Goal: Task Accomplishment & Management: Complete application form

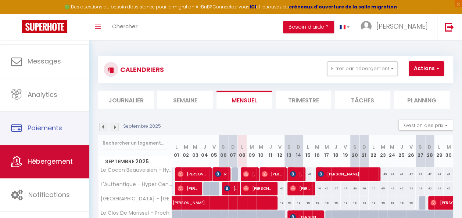
scroll to position [39, 0]
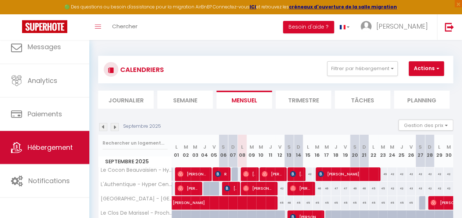
click at [53, 149] on span "Hébergement" at bounding box center [50, 147] width 45 height 9
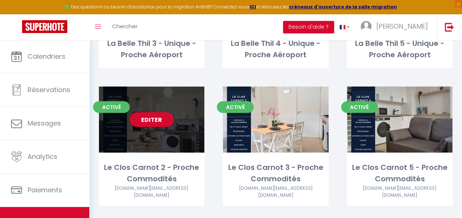
scroll to position [956, 0]
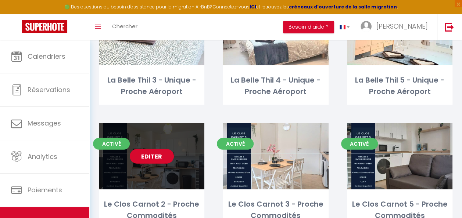
click at [155, 149] on link "Editer" at bounding box center [152, 156] width 44 height 15
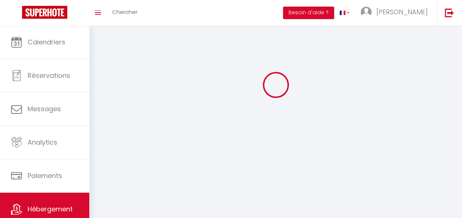
select select "1"
select select
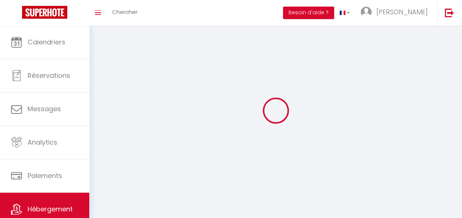
select select
checkbox input "false"
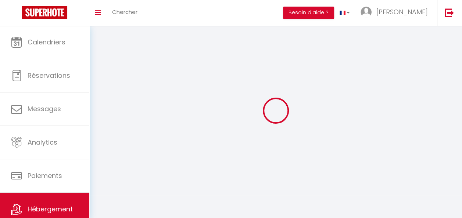
checkbox input "false"
select select "28"
select select
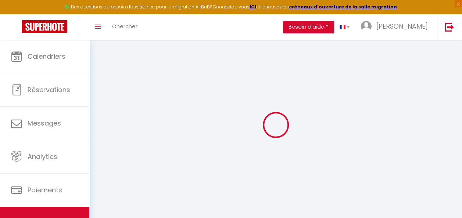
select select
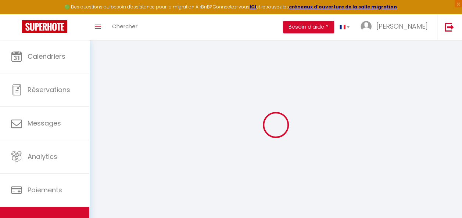
select select
checkbox input "false"
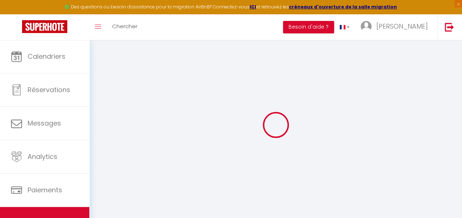
select select
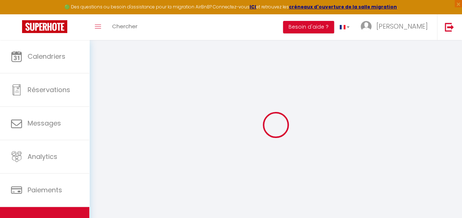
select select
checkbox input "false"
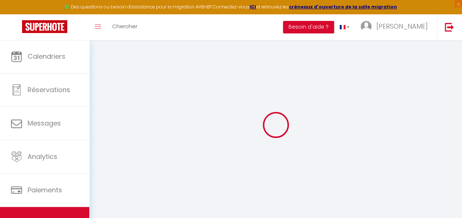
checkbox input "false"
select select
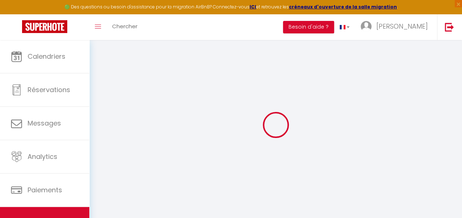
select select
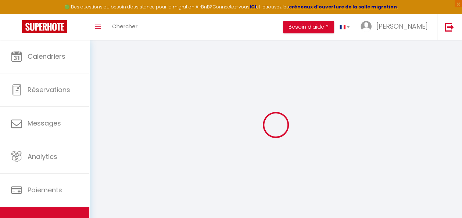
checkbox input "false"
select select
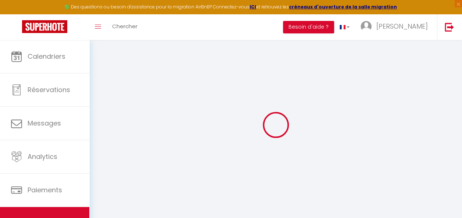
select select
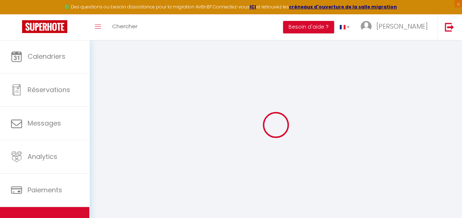
select select
checkbox input "false"
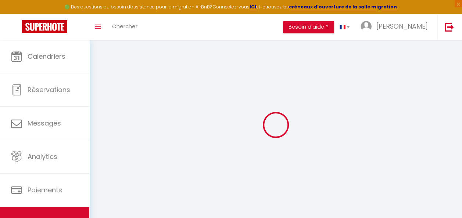
checkbox input "false"
select select
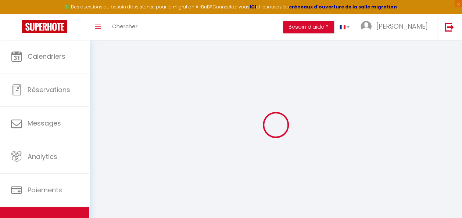
select select
checkbox input "false"
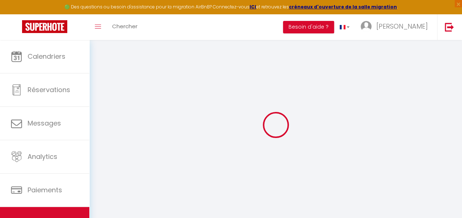
checkbox input "false"
select select
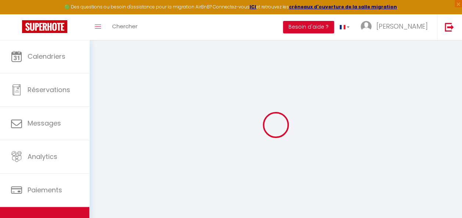
type input "Le Clos Carnot 2 - Proche Commodités"
type input "ARVE"
type input "Patrimoine"
type input "[STREET_ADDRESS]"
type input "80000"
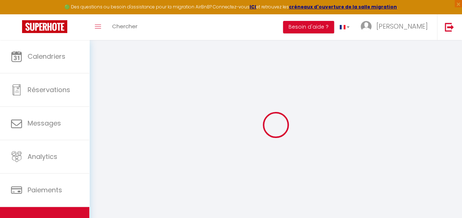
type input "[GEOGRAPHIC_DATA]"
select select "2"
type input "72"
type input "50"
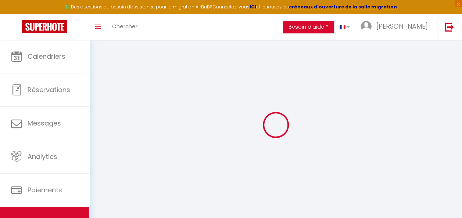
type input "300"
select select
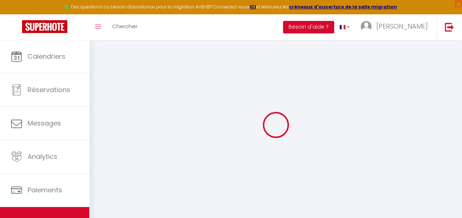
select select
type input "[STREET_ADDRESS]"
type input "80000"
type input "[GEOGRAPHIC_DATA]"
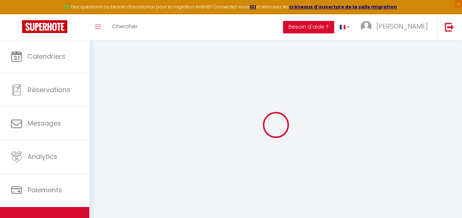
type input "[DOMAIN_NAME][EMAIL_ADDRESS][DOMAIN_NAME]"
select select
checkbox input "false"
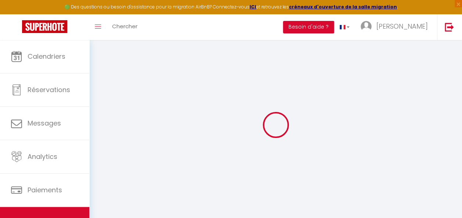
checkbox input "false"
type input "0"
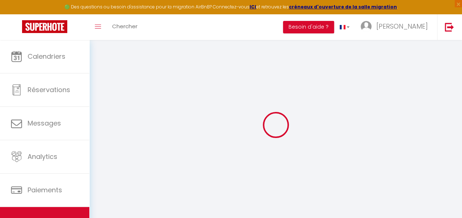
select select
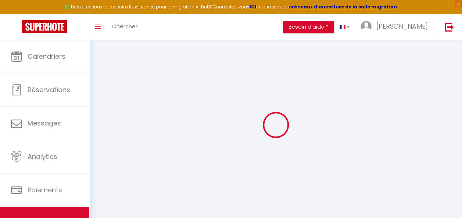
select select
checkbox input "false"
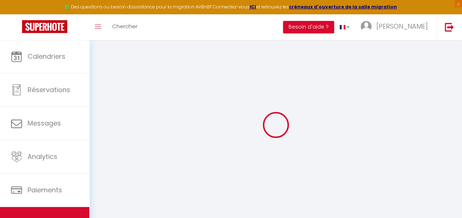
checkbox input "false"
select select "16:00"
select select
select select "11:00"
select select "30"
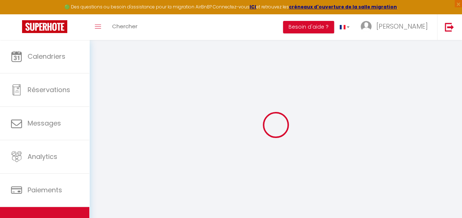
select select "120"
select select "21:00"
select select
checkbox input "false"
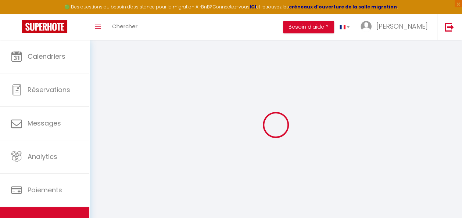
checkbox input "false"
select select
checkbox input "false"
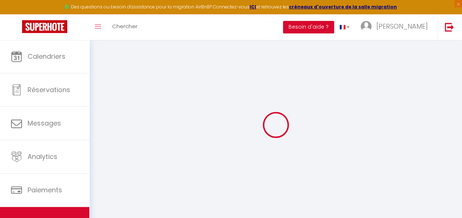
checkbox input "false"
select select
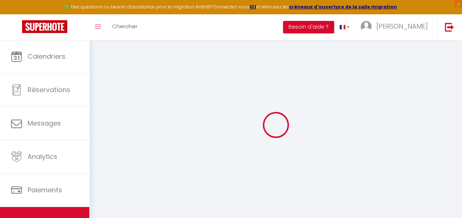
checkbox input "false"
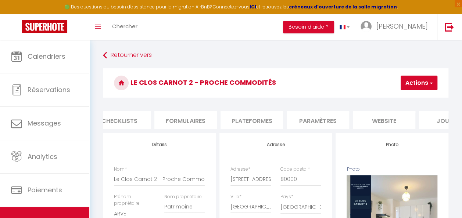
scroll to position [0, 316]
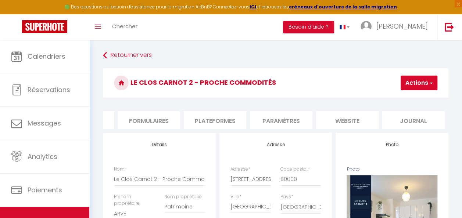
click at [358, 118] on li "website" at bounding box center [347, 120] width 63 height 18
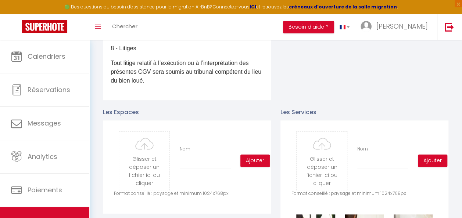
scroll to position [331, 0]
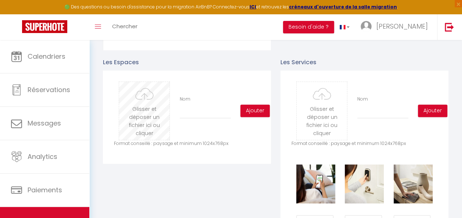
click at [144, 129] on input "file" at bounding box center [144, 111] width 50 height 58
type input "C:\fakepath\20250522_135807(1).jpg"
checkbox input "true"
checkbox input "false"
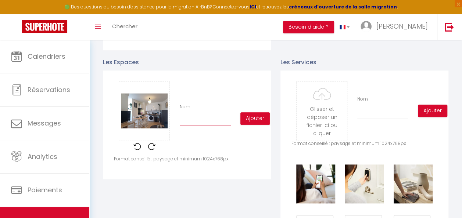
click at [192, 126] on input "Nom" at bounding box center [205, 119] width 51 height 13
type input "e"
checkbox input "true"
checkbox input "false"
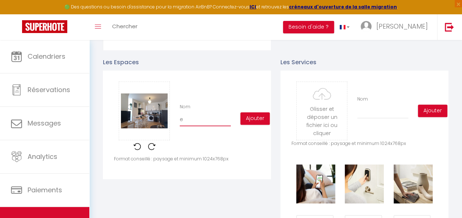
type input "eS"
checkbox input "true"
checkbox input "false"
type input "eSP"
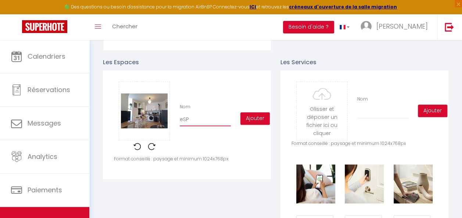
checkbox input "true"
checkbox input "false"
type input "eSPA"
checkbox input "true"
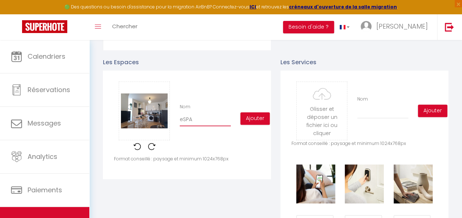
checkbox input "false"
type input "eSPAC"
checkbox input "true"
checkbox input "false"
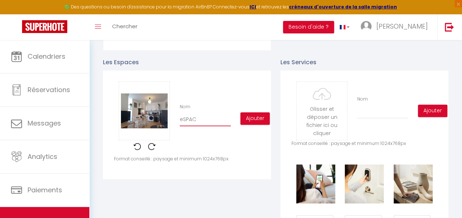
checkbox input "false"
type input "eSPACE"
checkbox input "true"
checkbox input "false"
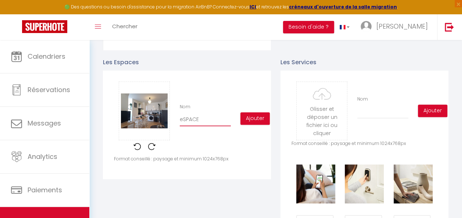
type input "eSPACE"
checkbox input "true"
checkbox input "false"
type input "eSPACE D"
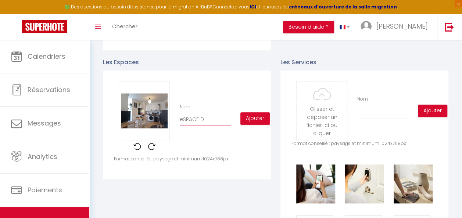
checkbox input "true"
checkbox input "false"
type input "eSPACE DE"
checkbox input "true"
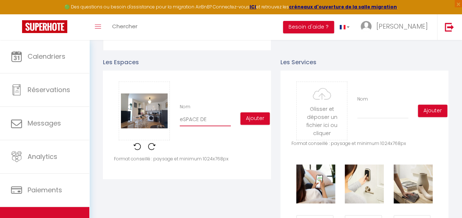
checkbox input "false"
type input "eSPACE DE"
checkbox input "true"
checkbox input "false"
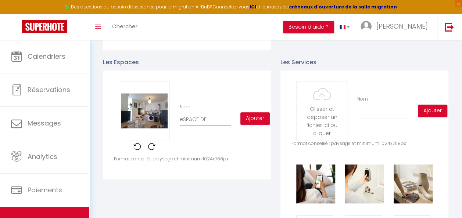
checkbox input "false"
type input "eSPACE DE"
checkbox input "true"
checkbox input "false"
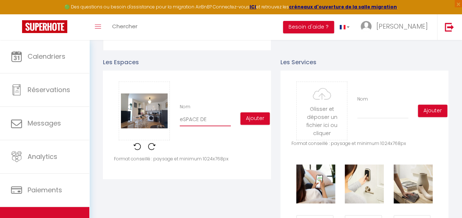
type input "eSPACE D"
checkbox input "true"
checkbox input "false"
type input "eSPACE"
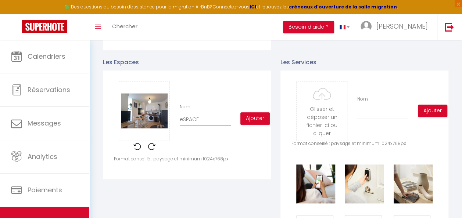
checkbox input "true"
checkbox input "false"
type input "eSPACE"
checkbox input "true"
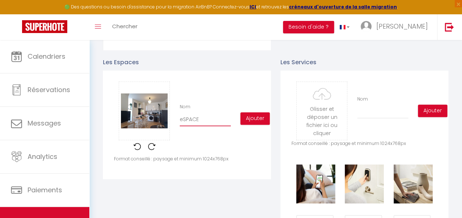
checkbox input "false"
type input "eSPAC"
click at [211, 123] on input "Nom" at bounding box center [205, 119] width 51 height 13
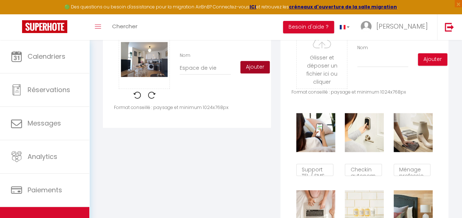
scroll to position [346, 0]
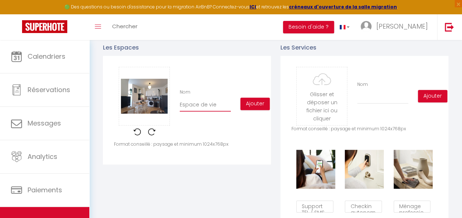
click at [226, 111] on input "Espace de vie" at bounding box center [205, 105] width 51 height 13
click at [218, 111] on input "Espace de vie" at bounding box center [205, 105] width 51 height 13
click at [253, 110] on button "Ajouter" at bounding box center [254, 104] width 29 height 13
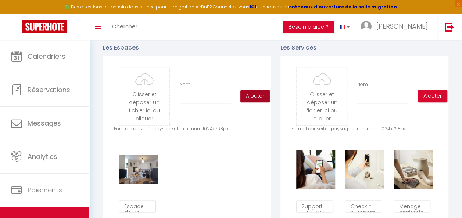
scroll to position [4, 0]
click at [149, 113] on input "file" at bounding box center [144, 96] width 50 height 58
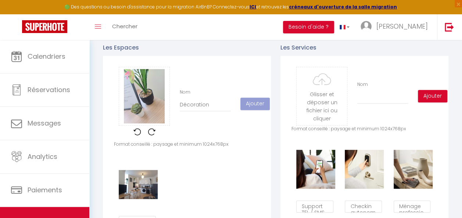
scroll to position [4, 0]
checkbox input "true"
checkbox input "false"
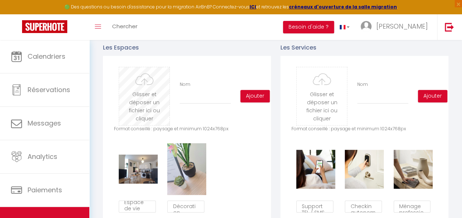
click at [164, 105] on input "file" at bounding box center [144, 96] width 50 height 58
type input "C:\fakepath\20250522_135839(1).jpg"
checkbox input "true"
checkbox input "false"
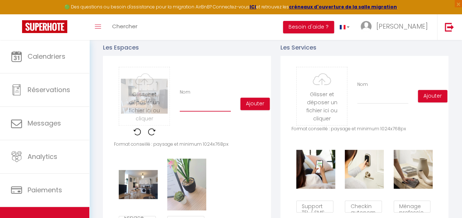
click at [211, 111] on input "Nom" at bounding box center [205, 105] width 51 height 13
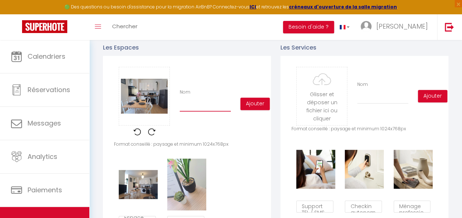
type input "C"
checkbox input "true"
checkbox input "false"
type input "Co"
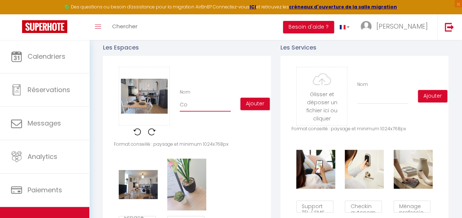
checkbox input "true"
checkbox input "false"
type input "Coi"
checkbox input "true"
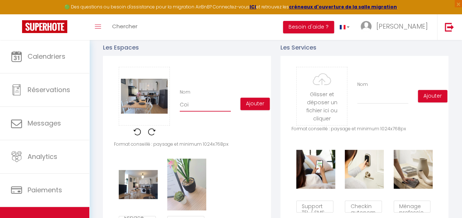
checkbox input "false"
type input "Coin"
checkbox input "true"
checkbox input "false"
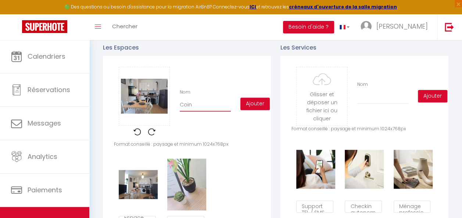
checkbox input "false"
type input "Coin"
checkbox input "true"
checkbox input "false"
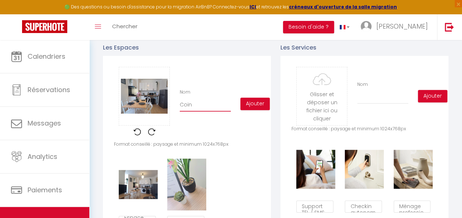
type input "Coin c"
checkbox input "true"
checkbox input "false"
type input "Coin cu"
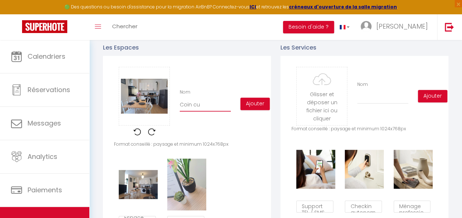
checkbox input "true"
checkbox input "false"
type input "Coin cui"
checkbox input "true"
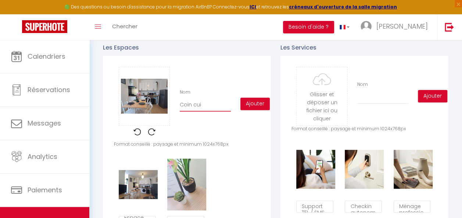
checkbox input "false"
type input "Coin cuis"
checkbox input "true"
checkbox input "false"
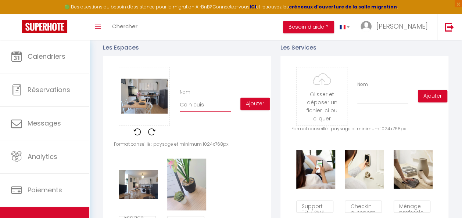
checkbox input "false"
type input "Coin cuisi"
checkbox input "true"
checkbox input "false"
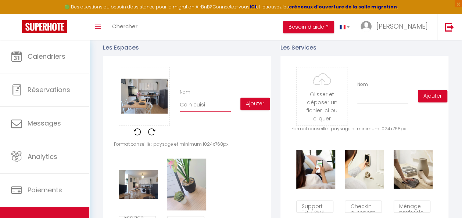
type input "Coin cuisin"
checkbox input "true"
checkbox input "false"
type input "Coin cuisine"
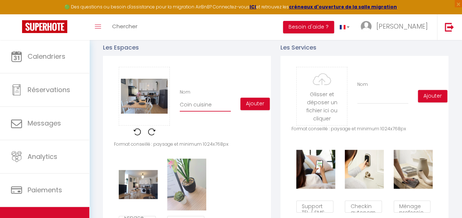
checkbox input "true"
checkbox input "false"
type input "Coin cuisine"
checkbox input "true"
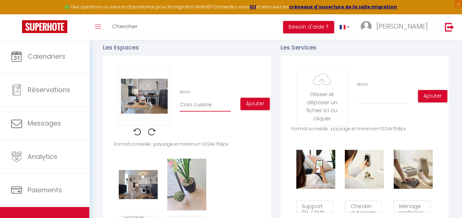
checkbox input "false"
type input "Coin cuisine"
click at [261, 110] on button "Ajouter" at bounding box center [254, 104] width 29 height 13
checkbox input "true"
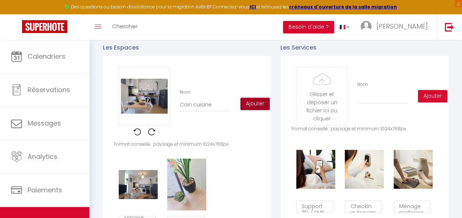
checkbox input "false"
checkbox input "true"
checkbox input "false"
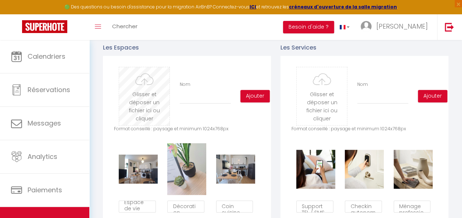
click at [143, 105] on input "file" at bounding box center [144, 96] width 50 height 58
type input "C:\fakepath\20250522_135901(1).jpg"
checkbox input "true"
checkbox input "false"
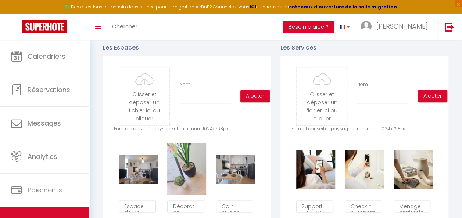
scroll to position [4, 0]
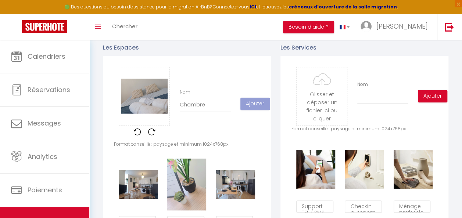
scroll to position [4, 0]
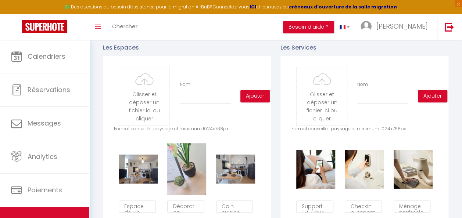
scroll to position [4, 0]
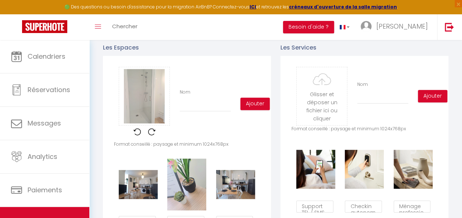
scroll to position [4, 0]
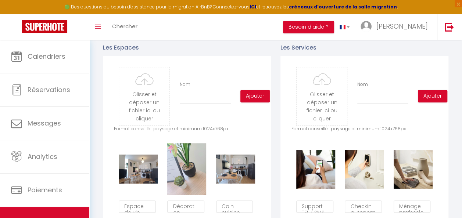
scroll to position [4, 0]
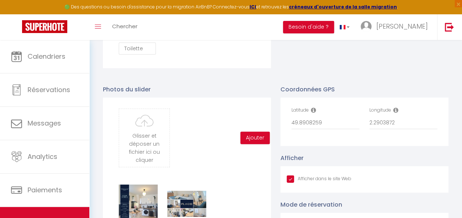
scroll to position [4, 0]
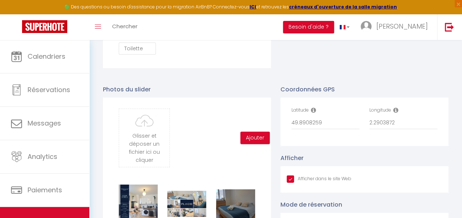
scroll to position [4, 0]
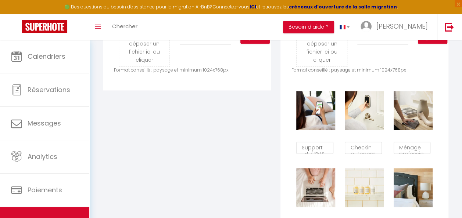
scroll to position [74, 0]
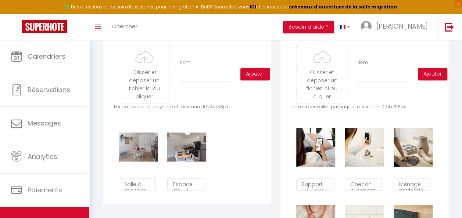
scroll to position [74, 0]
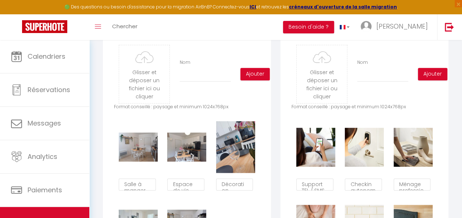
scroll to position [74, 0]
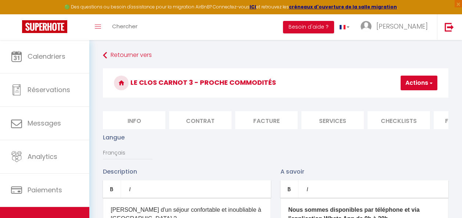
scroll to position [368, 0]
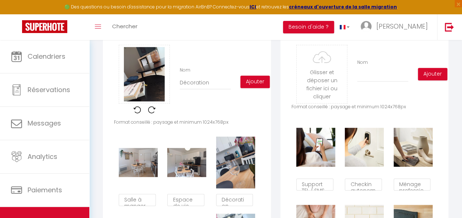
type input "Décoration"
click at [262, 88] on button "Ajouter" at bounding box center [254, 82] width 29 height 13
checkbox input "true"
checkbox input "false"
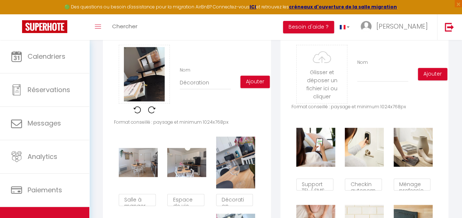
checkbox input "false"
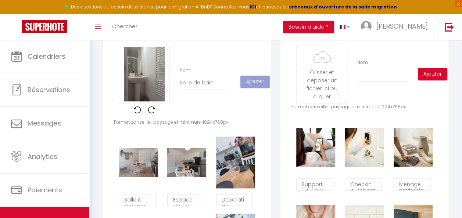
scroll to position [74, 0]
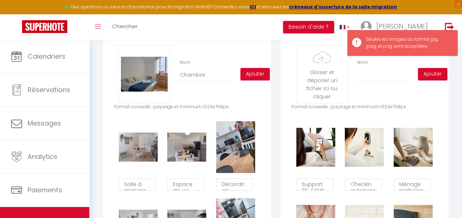
scroll to position [74, 0]
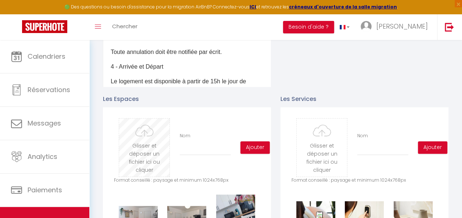
click at [148, 150] on input "file" at bounding box center [144, 148] width 50 height 58
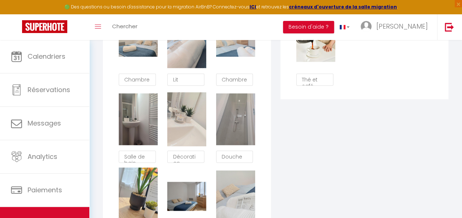
scroll to position [735, 0]
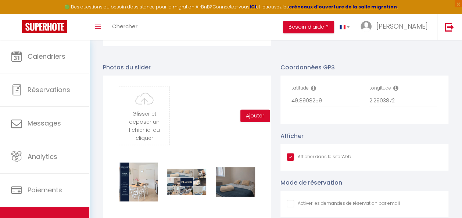
scroll to position [74, 0]
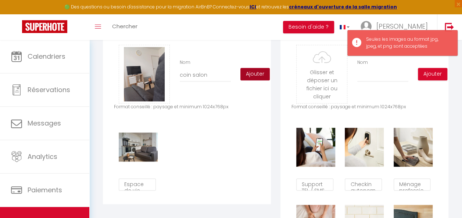
scroll to position [257, 0]
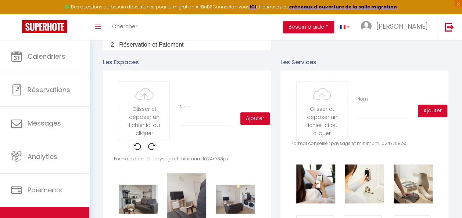
scroll to position [257, 0]
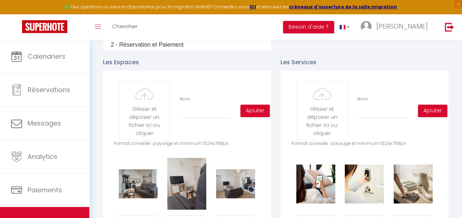
scroll to position [257, 0]
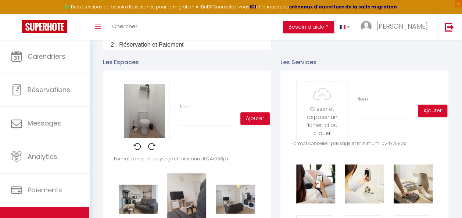
scroll to position [257, 0]
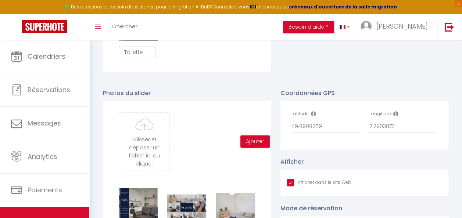
scroll to position [257, 0]
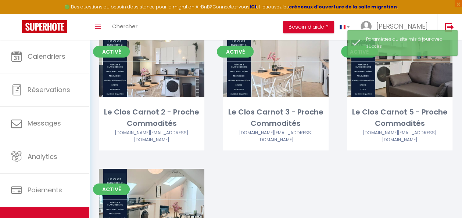
scroll to position [1063, 0]
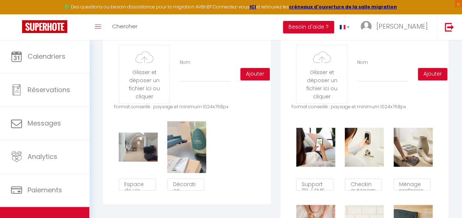
scroll to position [257, 0]
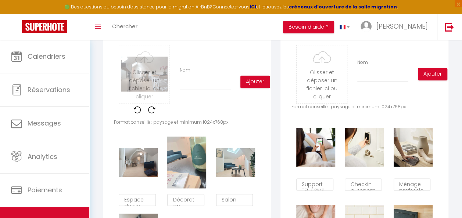
scroll to position [257, 0]
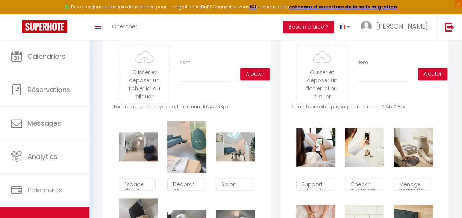
scroll to position [257, 0]
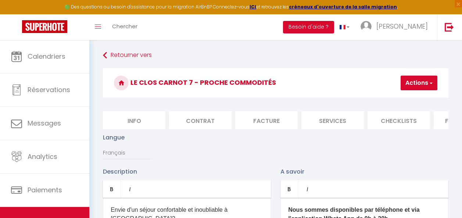
type input "Espace de vie"
checkbox input "true"
checkbox input "false"
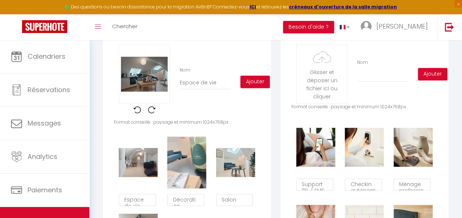
type input "Espace de vie"
checkbox input "true"
checkbox input "false"
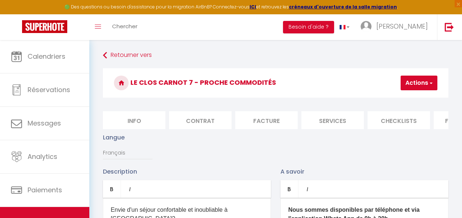
checkbox input "true"
checkbox input "false"
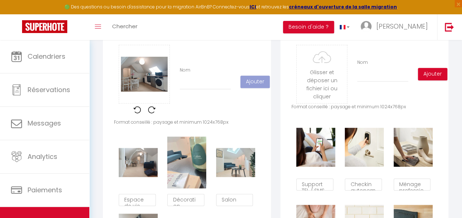
scroll to position [257, 0]
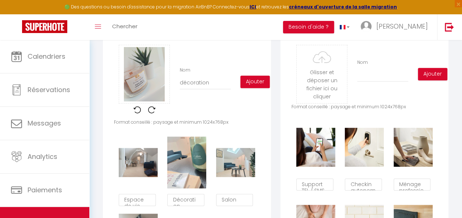
scroll to position [257, 0]
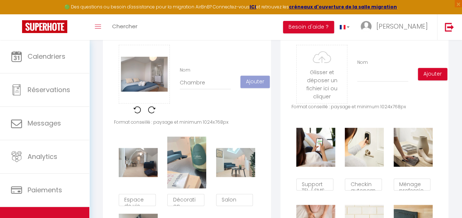
scroll to position [257, 0]
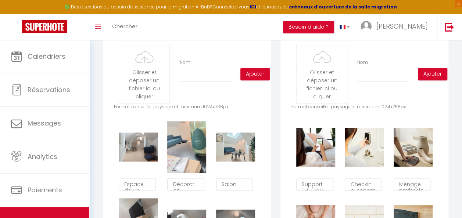
scroll to position [257, 0]
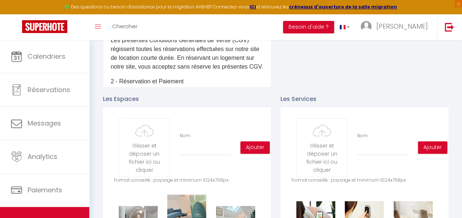
scroll to position [147, 0]
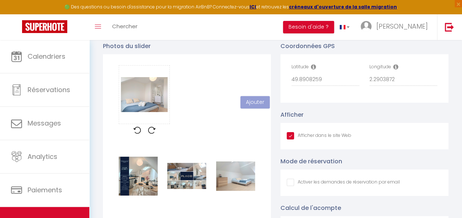
scroll to position [147, 0]
